Goal: Check status: Check status

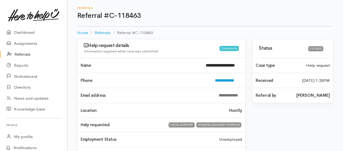
scroll to position [85, 0]
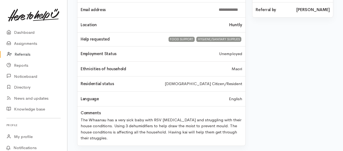
click at [20, 55] on link "Referrals" at bounding box center [33, 54] width 67 height 11
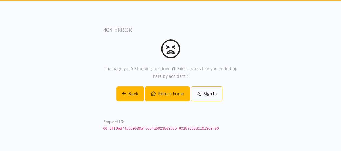
click at [174, 97] on link "Return home" at bounding box center [167, 93] width 45 height 15
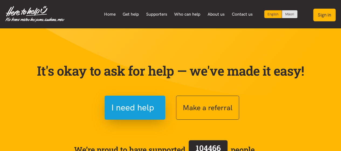
click at [325, 13] on button "Sign in" at bounding box center [324, 15] width 22 height 13
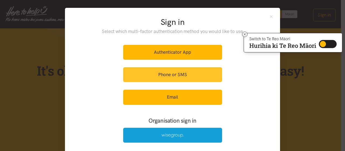
click at [187, 74] on link "Phone or SMS" at bounding box center [172, 74] width 99 height 15
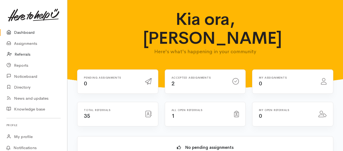
click at [22, 55] on link "Referrals" at bounding box center [33, 54] width 67 height 11
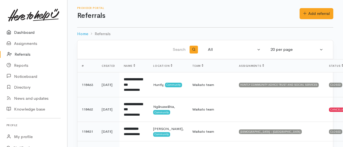
click at [23, 34] on link "Dashboard" at bounding box center [33, 32] width 67 height 11
